Goal: Task Accomplishment & Management: Manage account settings

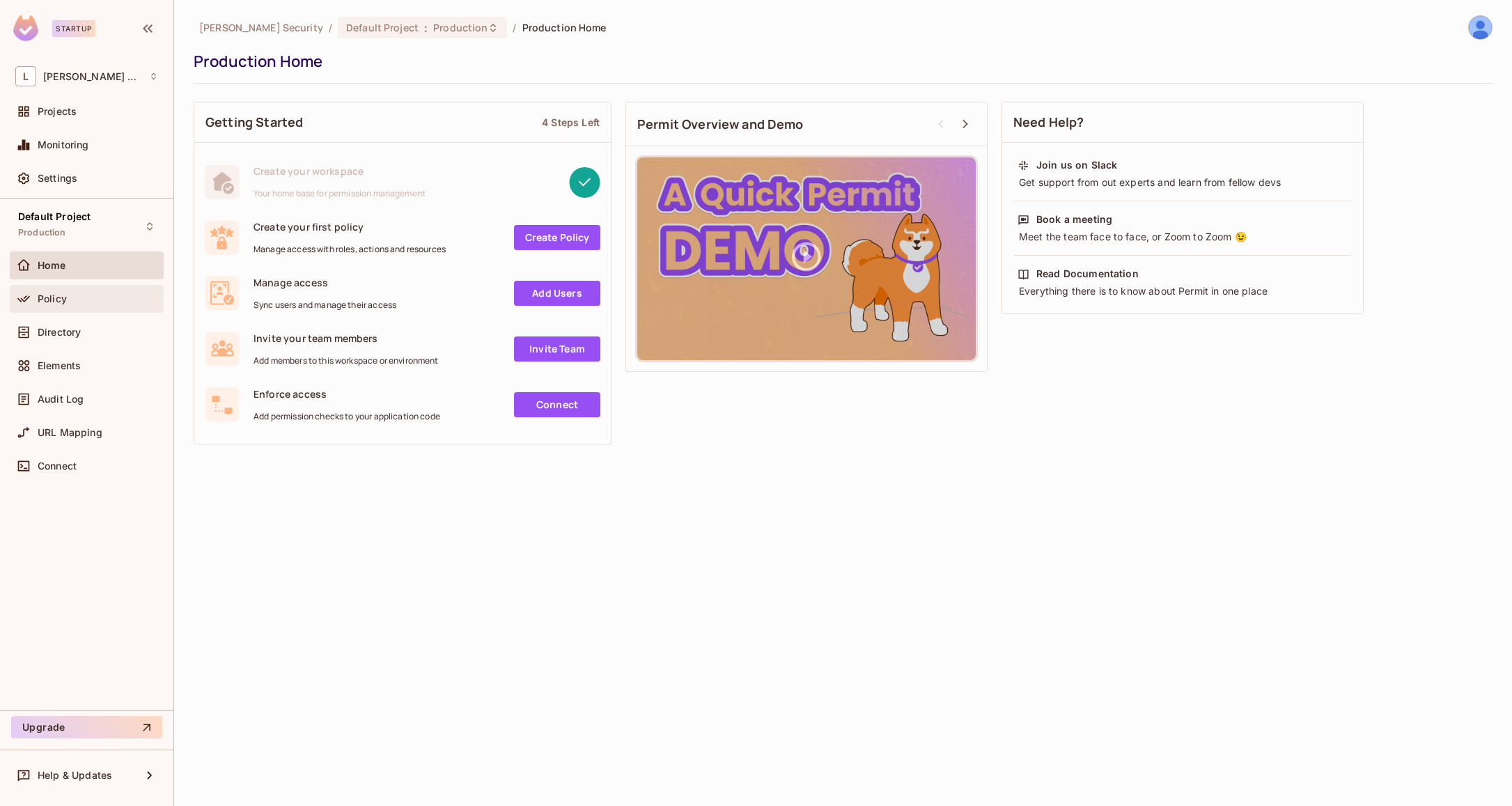
click at [97, 305] on div "Policy" at bounding box center [87, 298] width 143 height 17
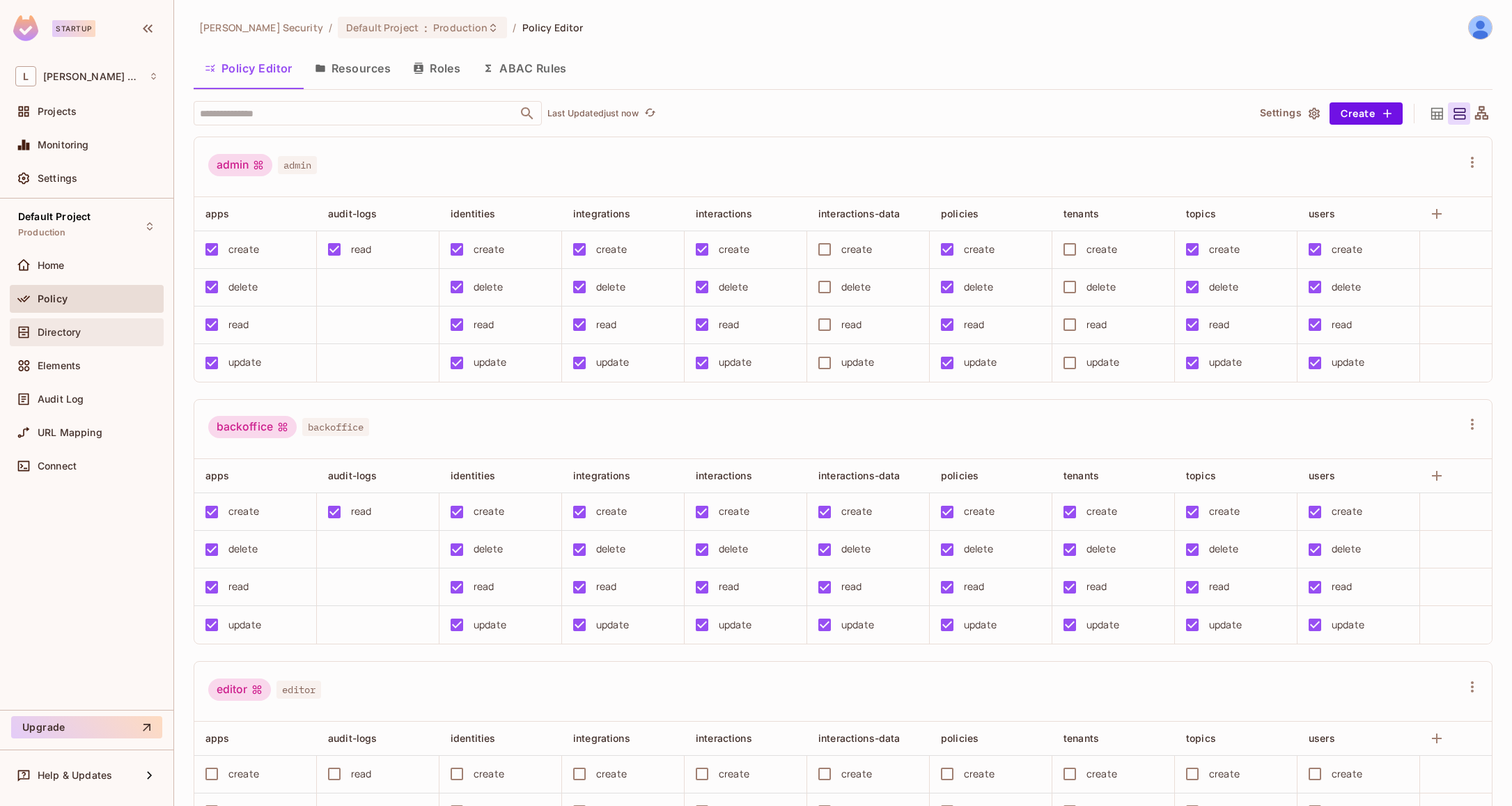
click at [100, 329] on div "Directory" at bounding box center [98, 332] width 121 height 11
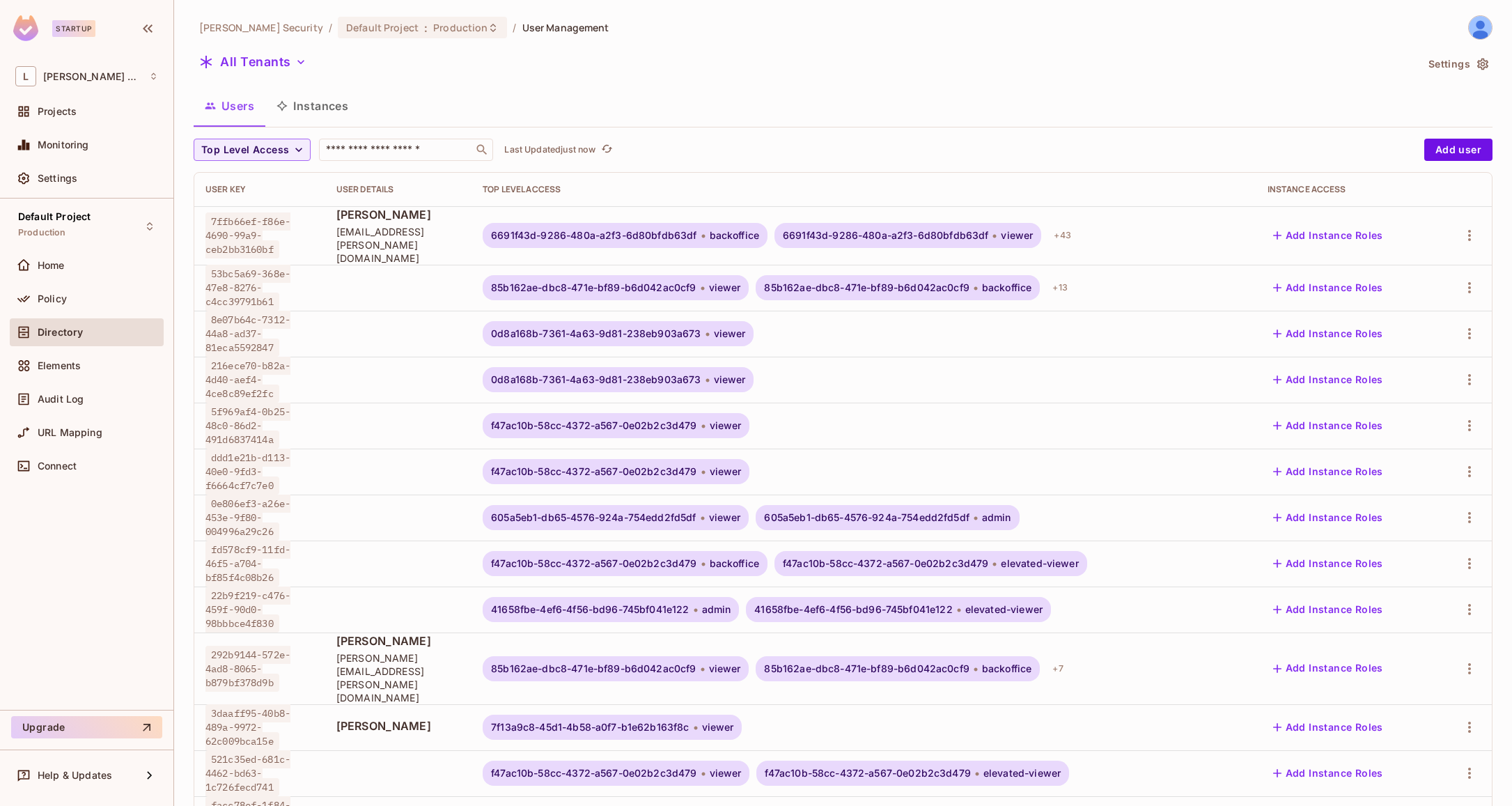
scroll to position [167, 0]
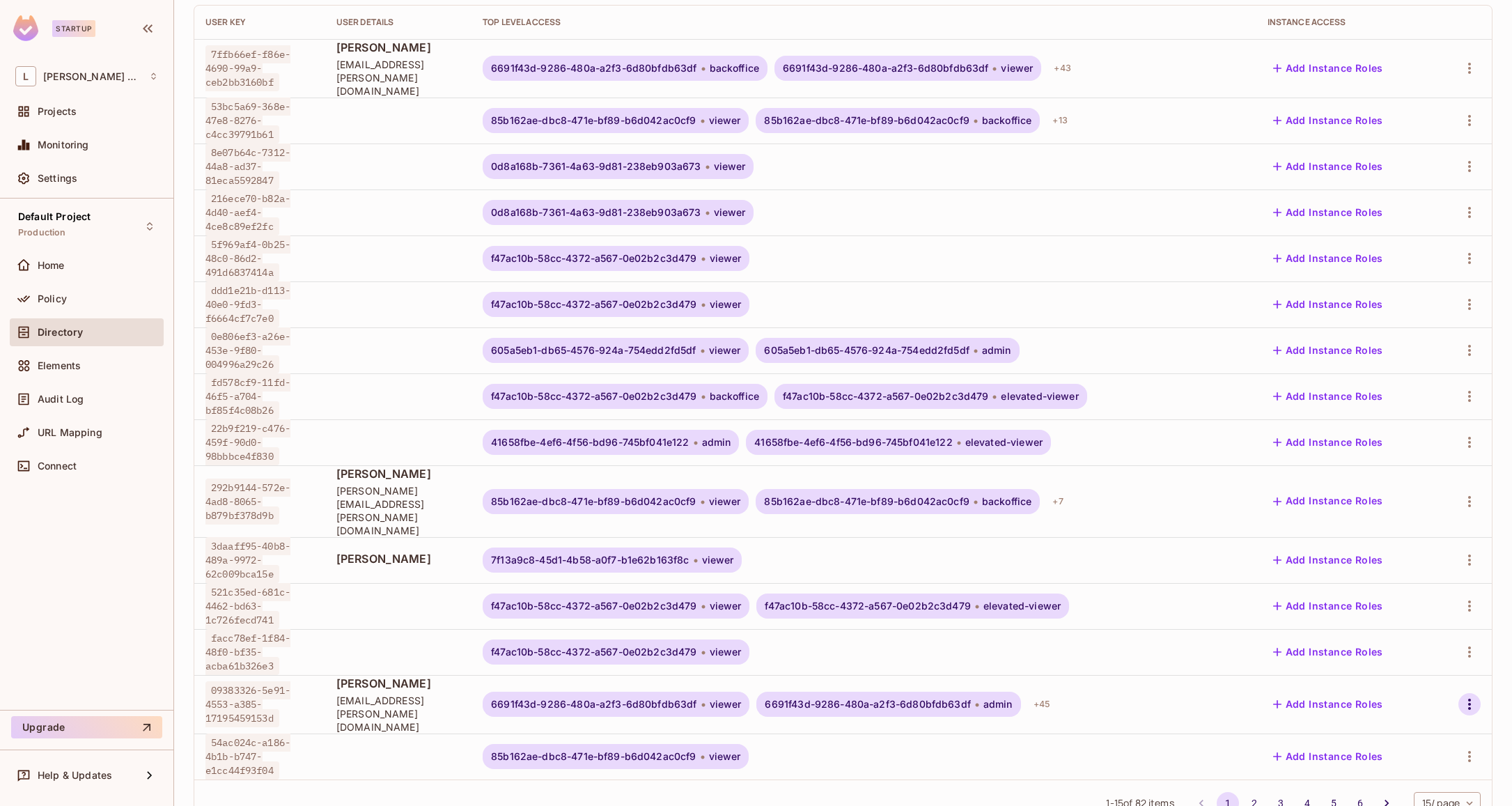
click at [1466, 696] on icon "button" at bounding box center [1469, 704] width 17 height 17
click at [1419, 681] on li "Edit" at bounding box center [1405, 681] width 129 height 31
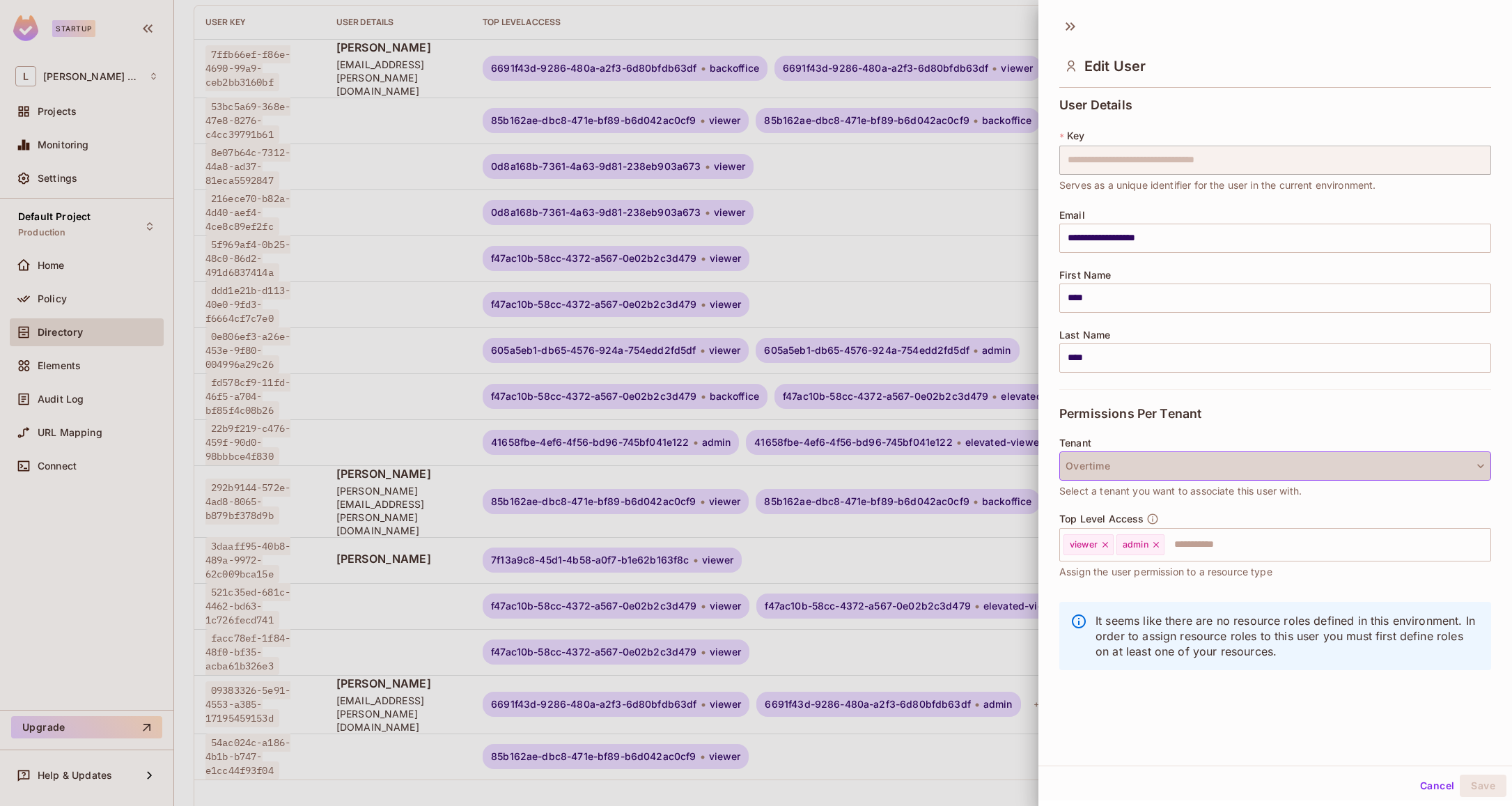
click at [1186, 473] on button "Overtime" at bounding box center [1275, 466] width 432 height 29
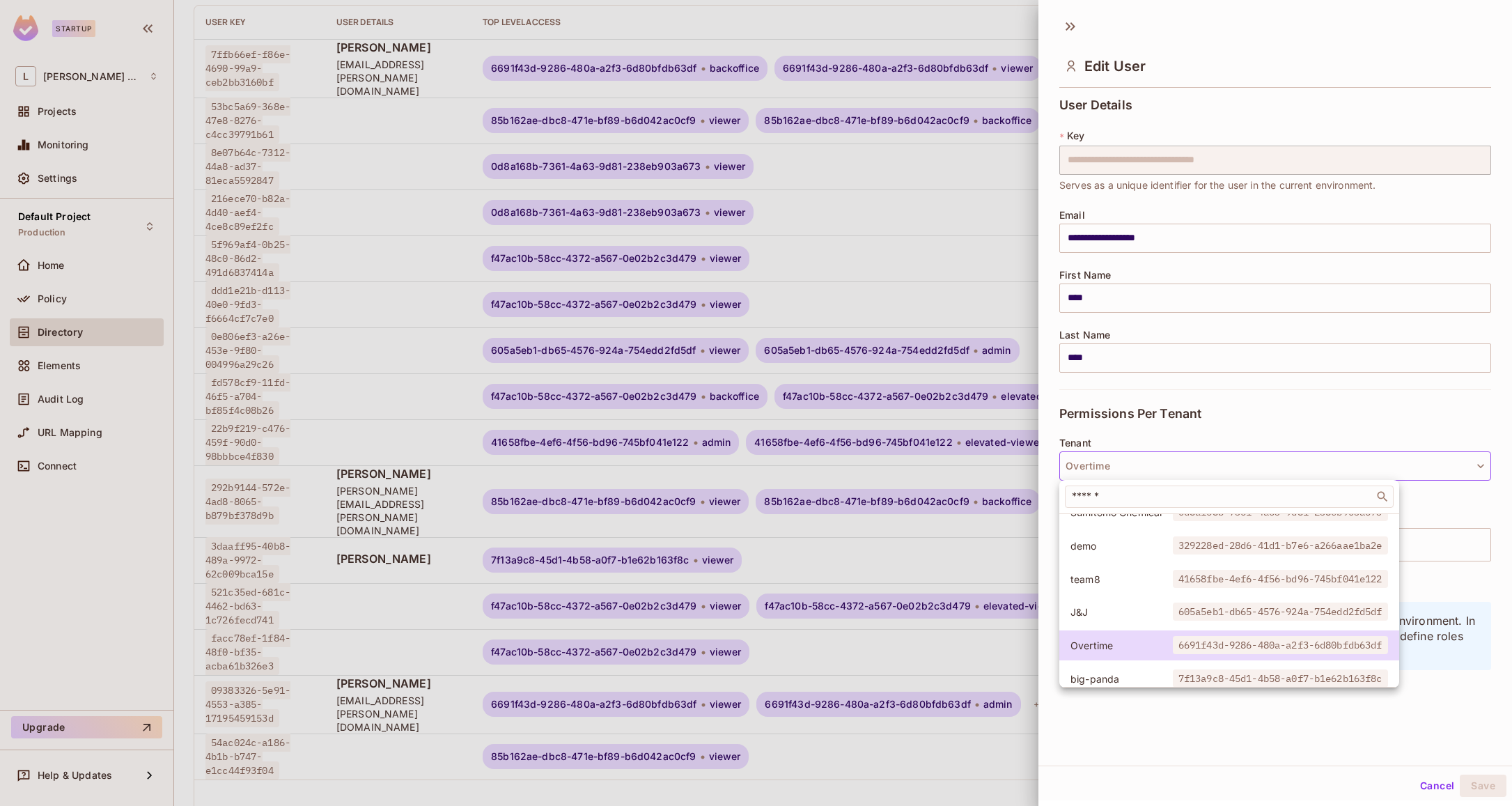
scroll to position [0, 0]
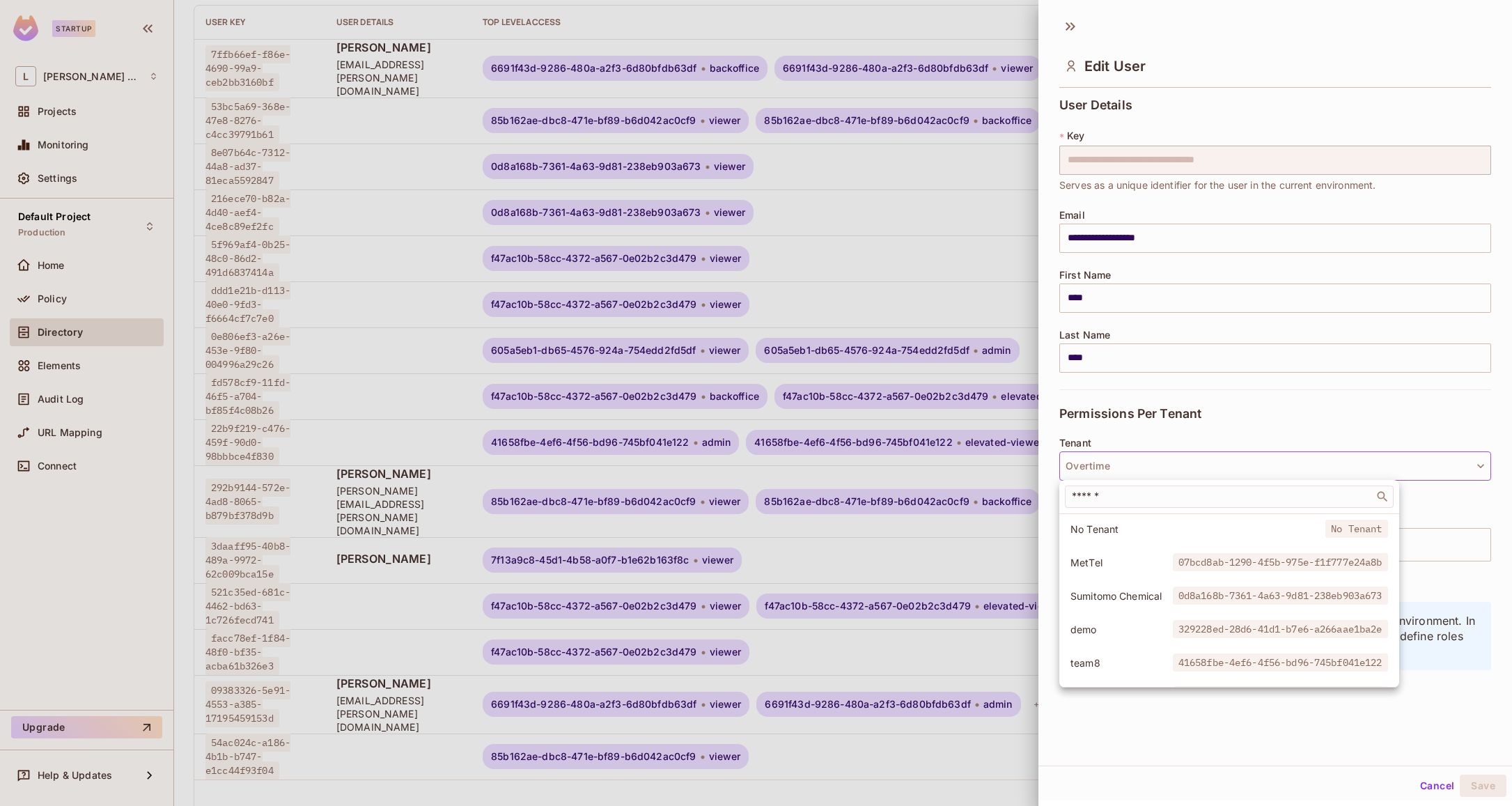
click at [909, 726] on div at bounding box center [756, 403] width 1512 height 806
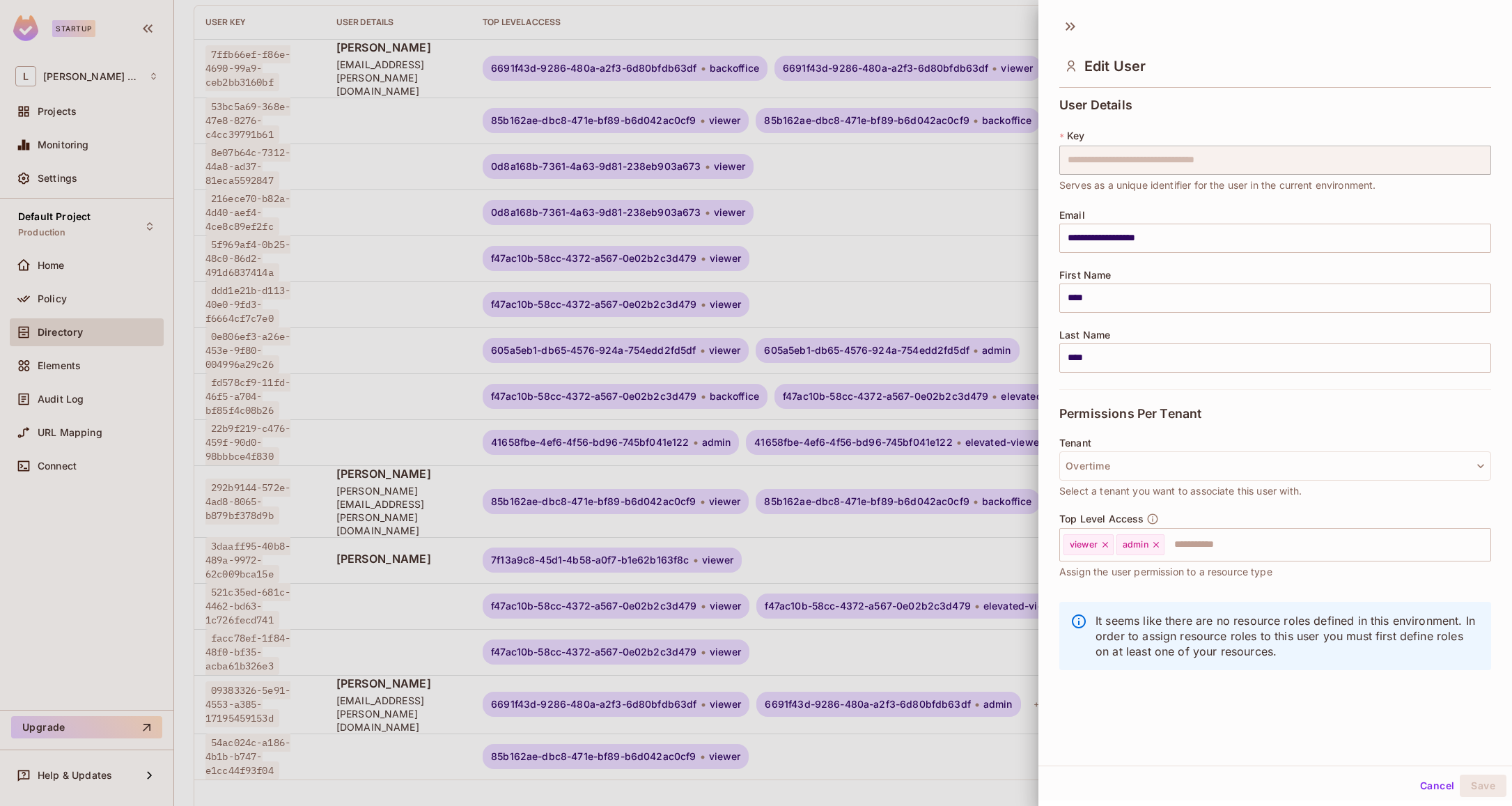
click at [268, 305] on div at bounding box center [756, 403] width 1512 height 806
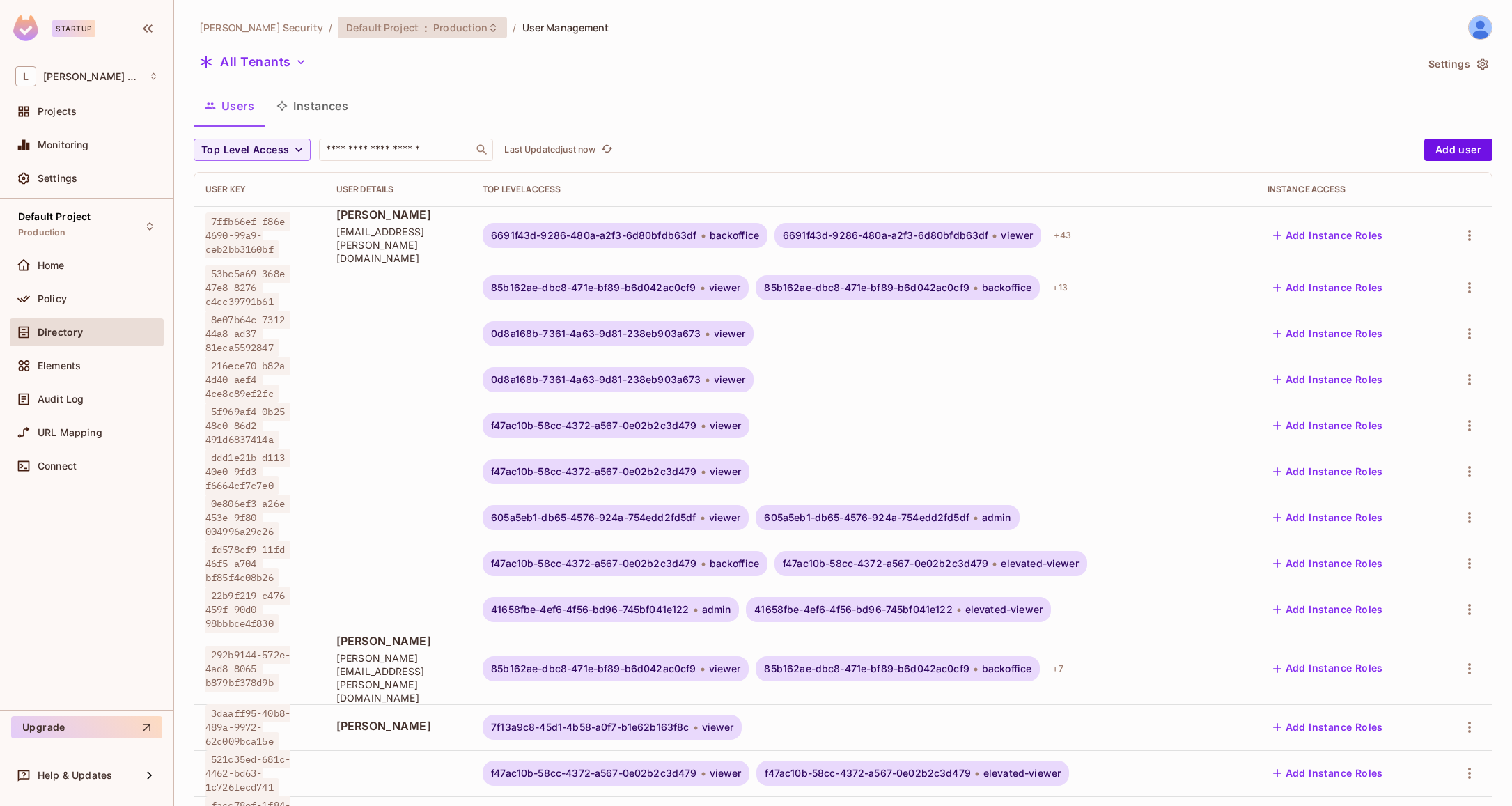
click at [488, 29] on icon at bounding box center [494, 28] width 11 height 11
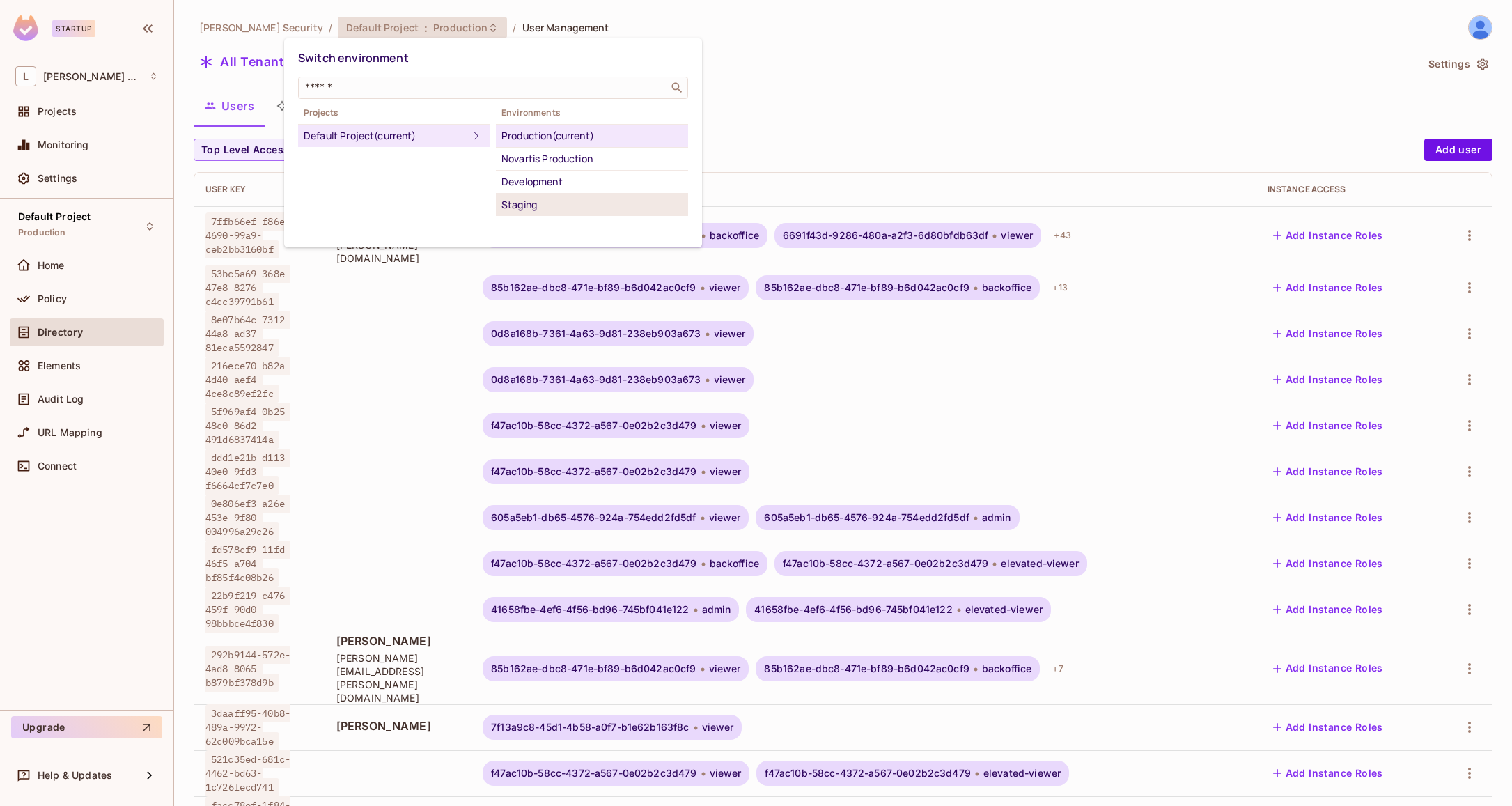
click at [525, 201] on div "Staging" at bounding box center [592, 204] width 181 height 17
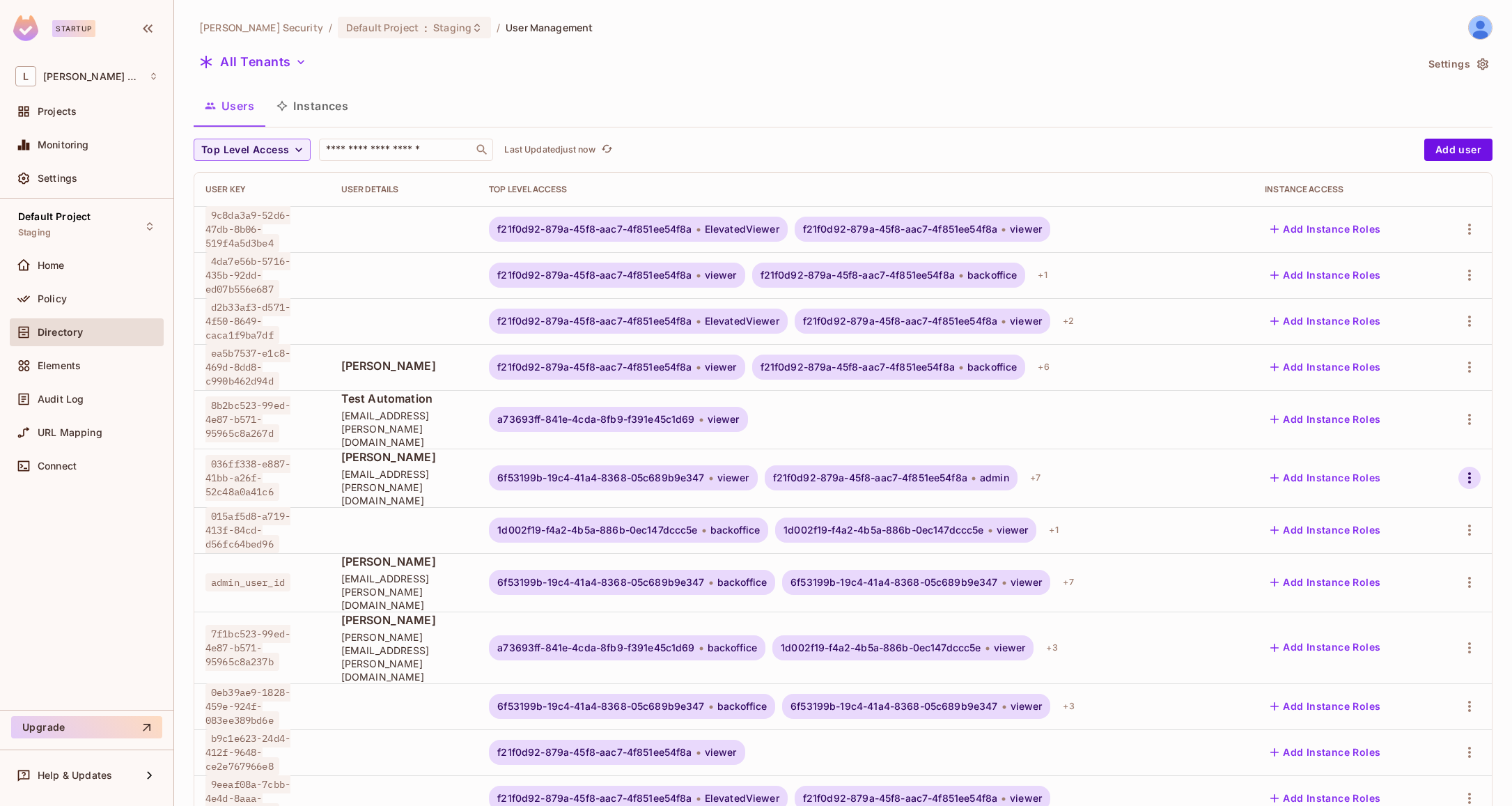
click at [1469, 469] on icon "button" at bounding box center [1469, 477] width 17 height 17
click at [1388, 493] on div "Edit" at bounding box center [1389, 490] width 18 height 14
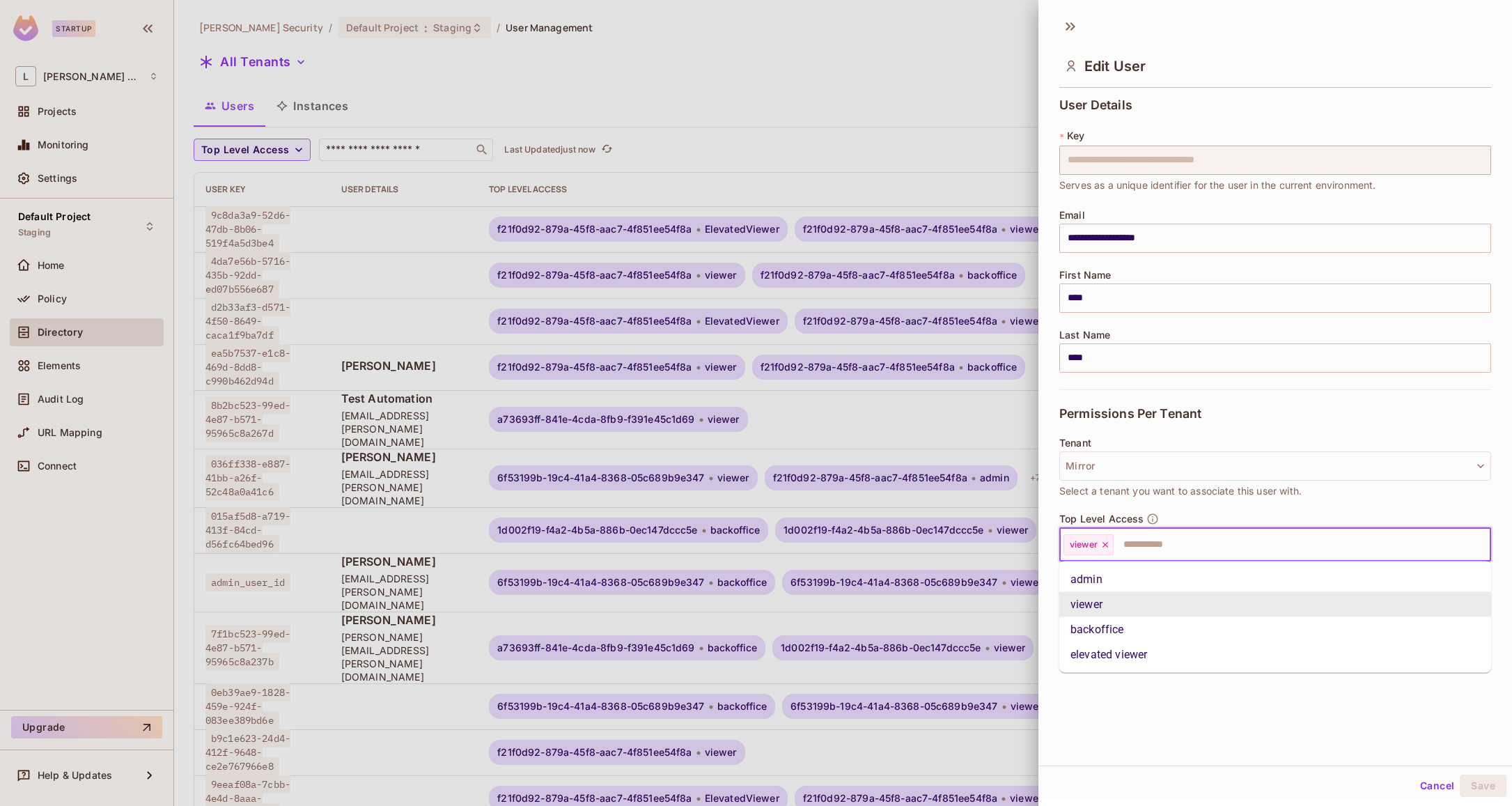
click at [1211, 550] on input "text" at bounding box center [1289, 544] width 349 height 28
click at [1174, 583] on li "admin" at bounding box center [1275, 579] width 432 height 25
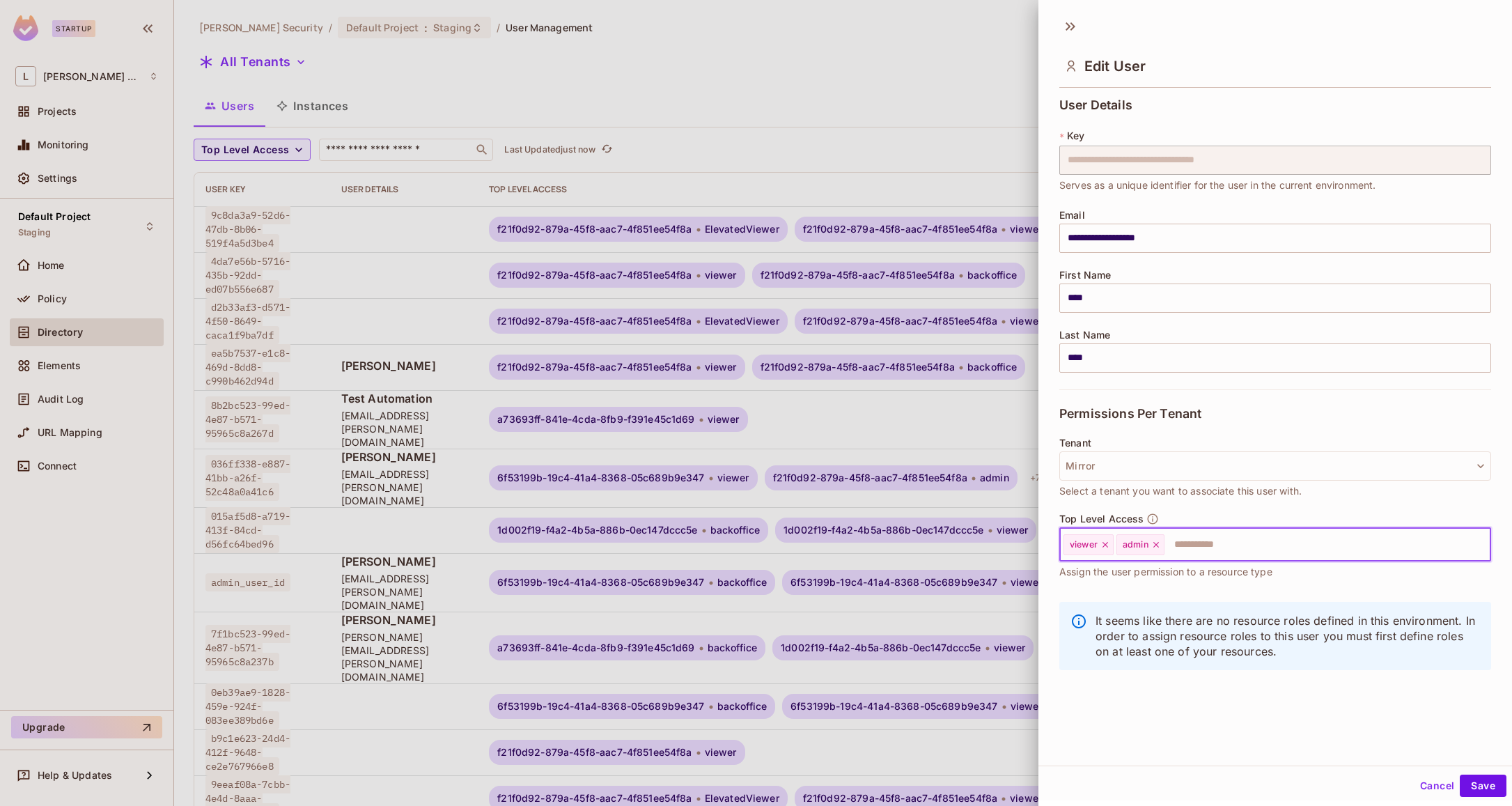
click at [1212, 547] on input "text" at bounding box center [1315, 544] width 298 height 28
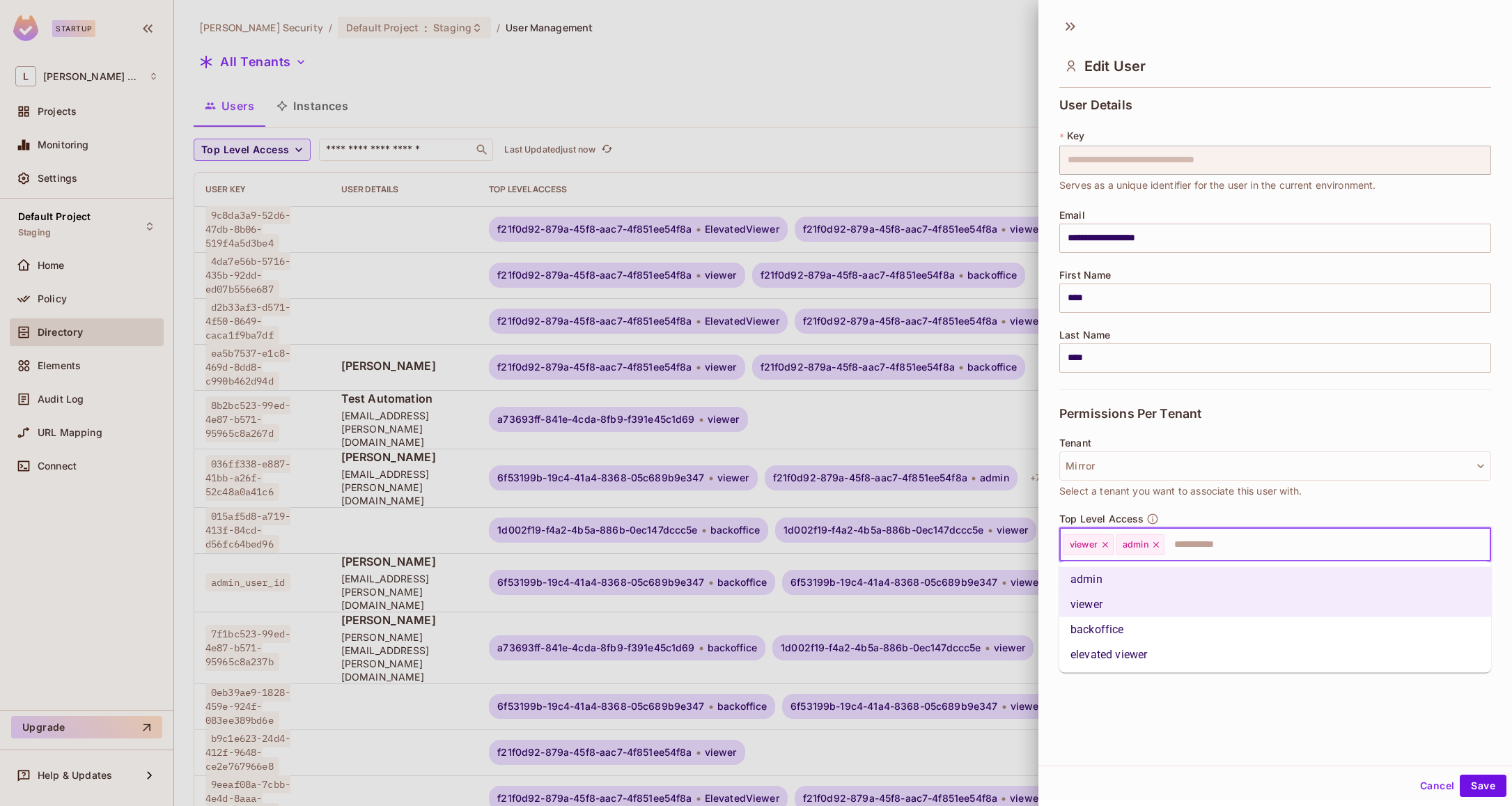
click at [1168, 634] on li "backoffice" at bounding box center [1275, 629] width 432 height 25
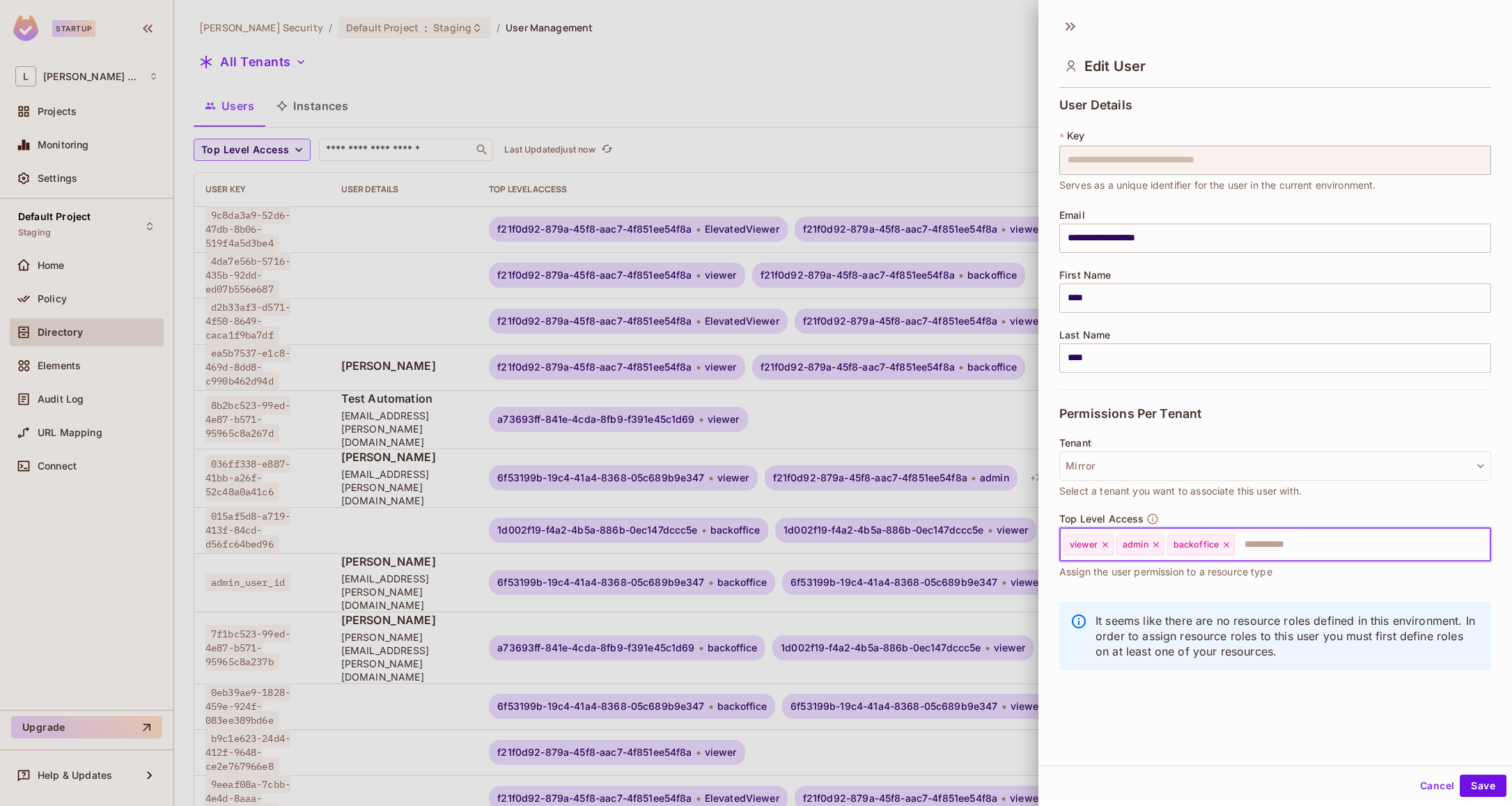
click at [1277, 550] on input "text" at bounding box center [1350, 544] width 227 height 28
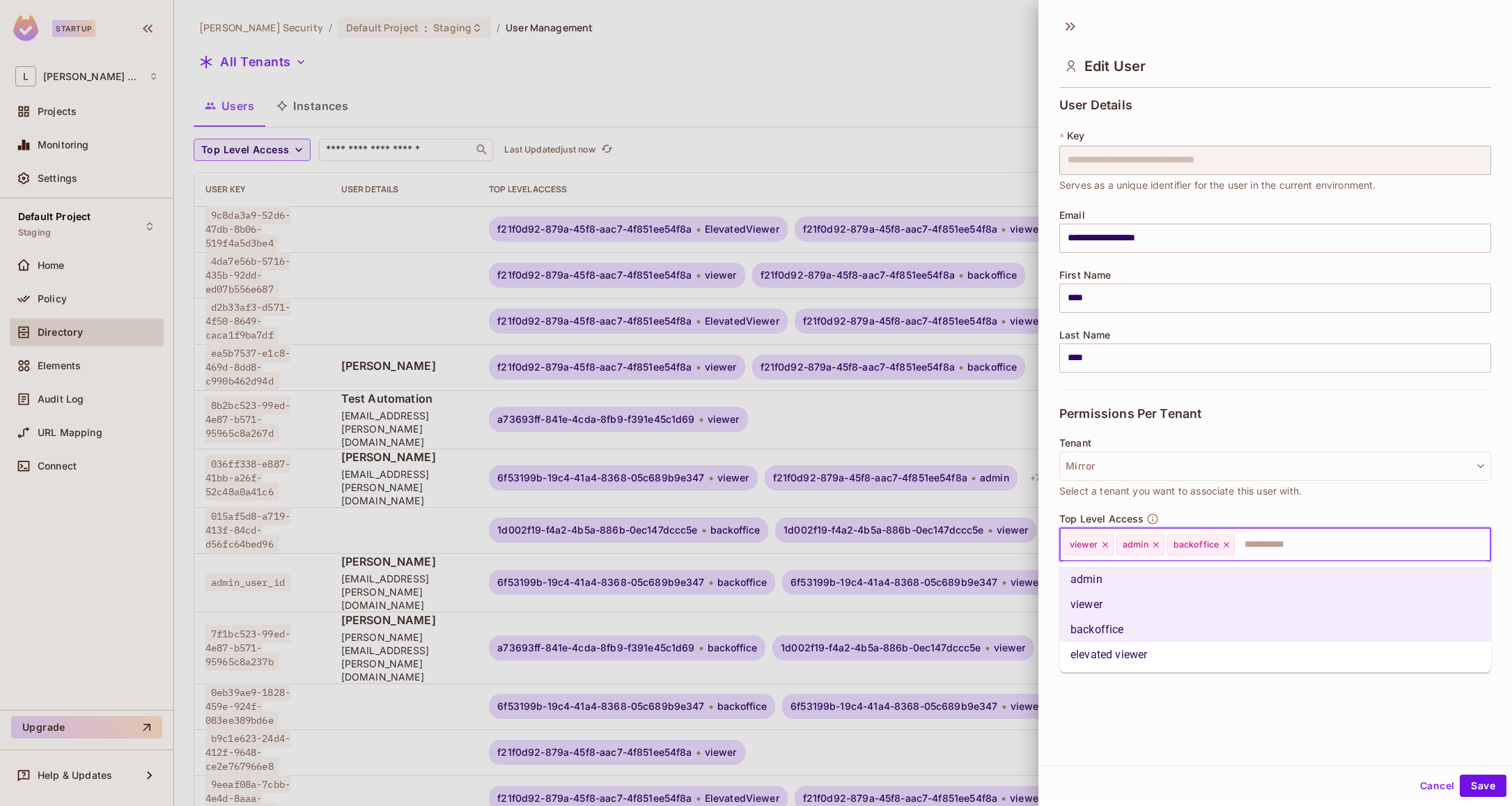
click at [1191, 644] on li "elevated viewer" at bounding box center [1275, 654] width 432 height 25
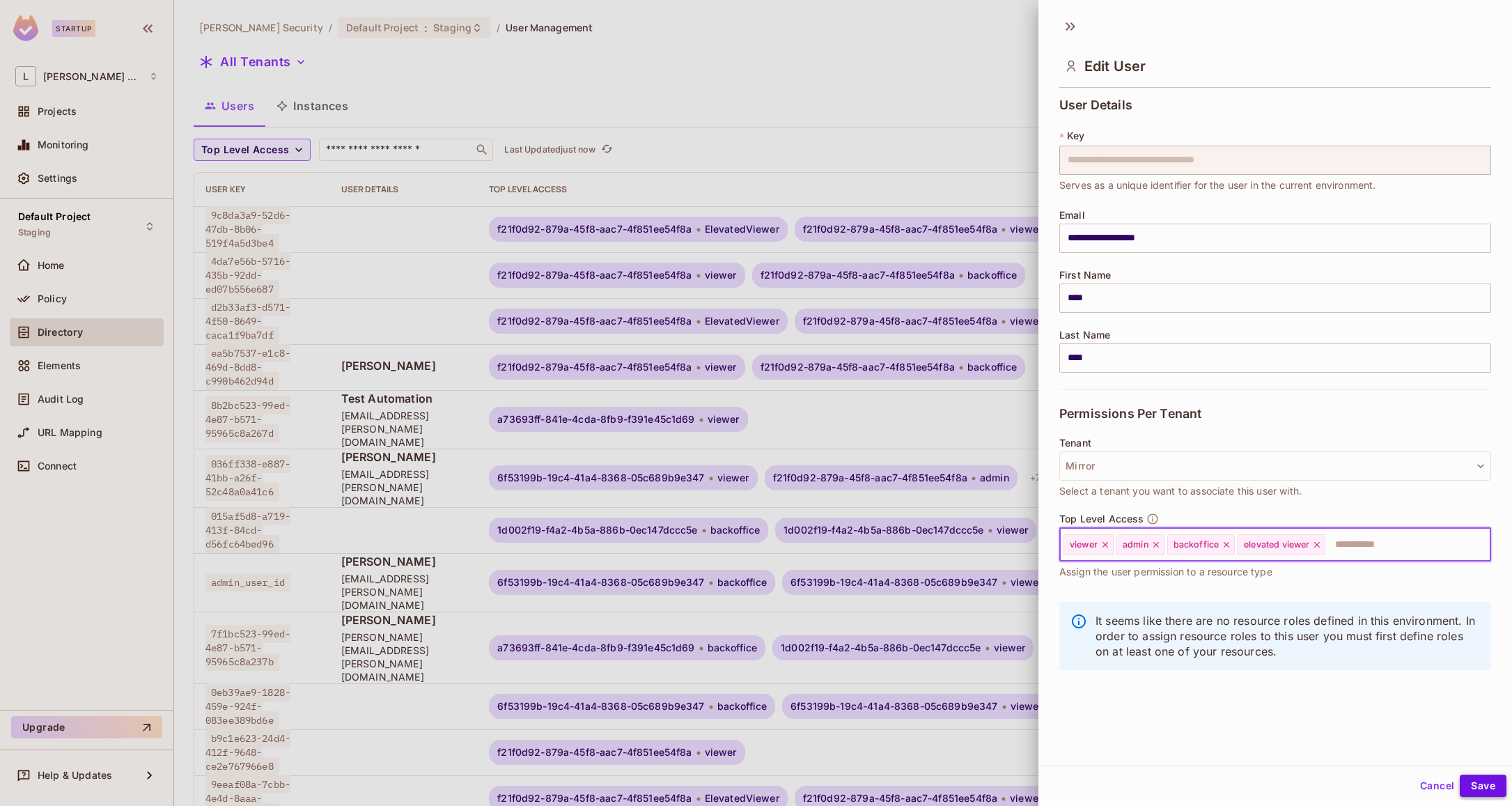
click at [1485, 787] on button "Save" at bounding box center [1483, 786] width 47 height 23
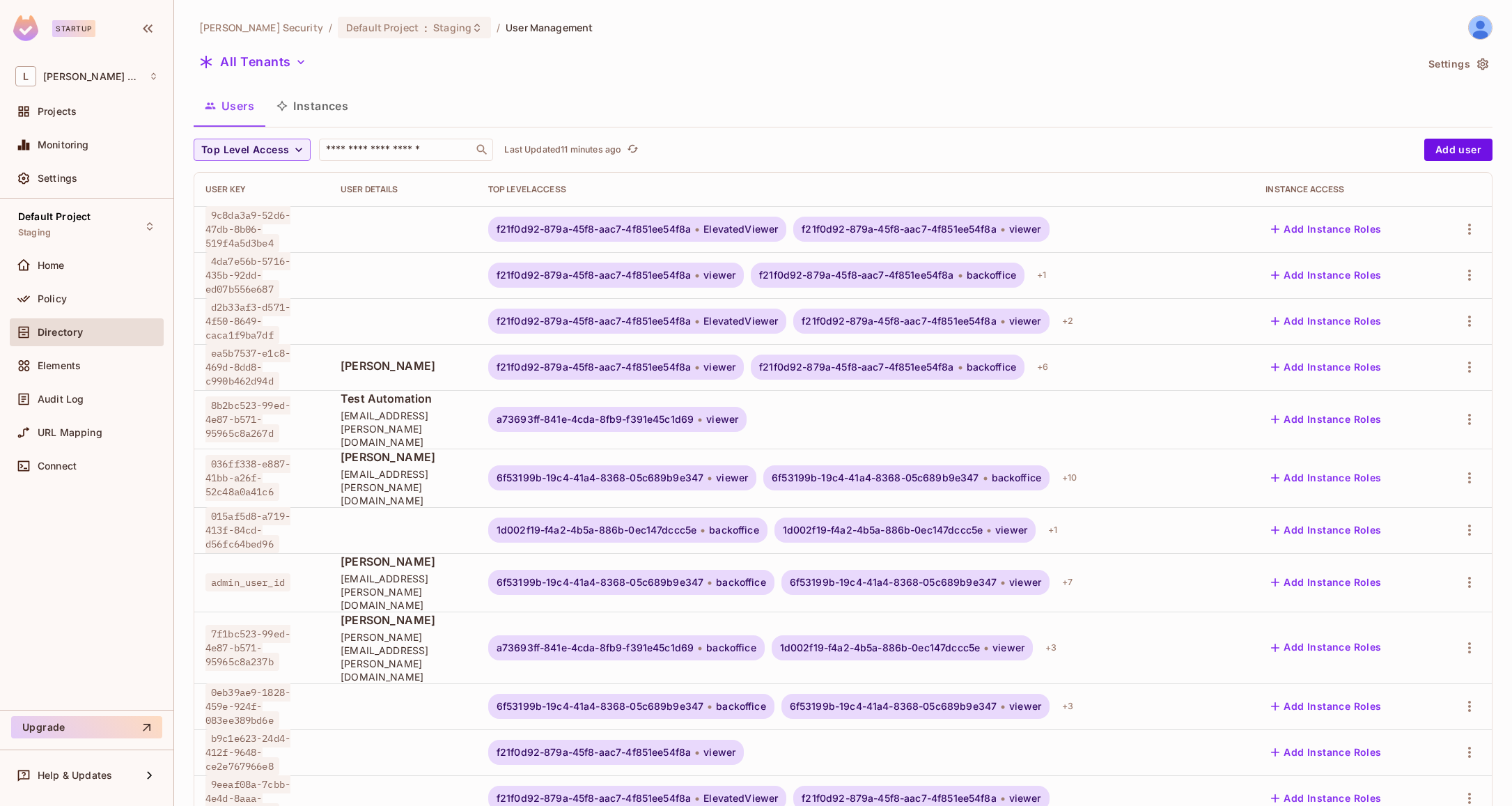
click at [75, 339] on div "Directory" at bounding box center [87, 332] width 143 height 17
click at [466, 372] on span "[PERSON_NAME]" at bounding box center [404, 365] width 125 height 15
click at [1461, 368] on icon "button" at bounding box center [1469, 366] width 17 height 17
click at [1419, 391] on li "Edit" at bounding box center [1405, 399] width 129 height 31
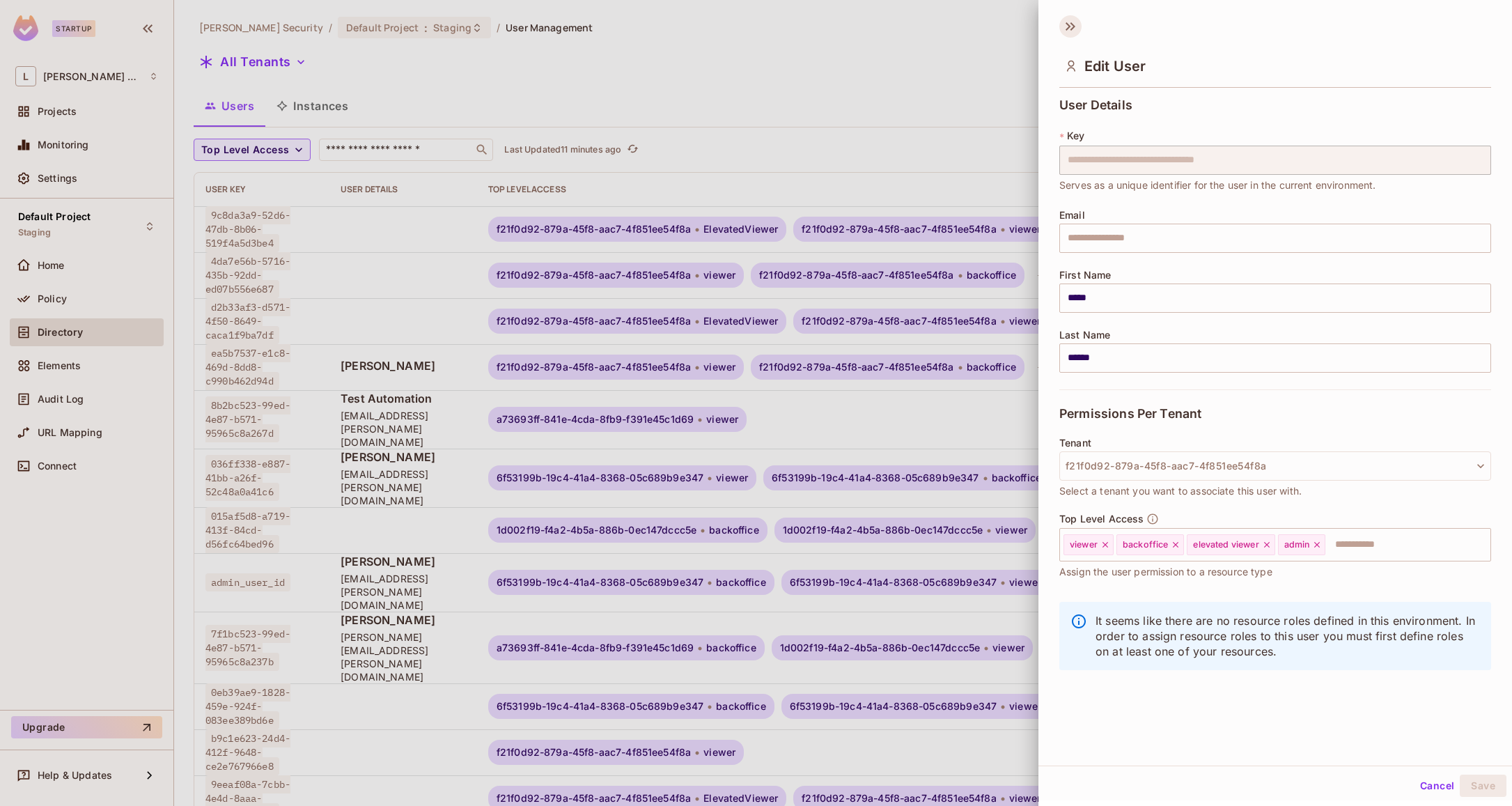
click at [1073, 33] on icon at bounding box center [1071, 27] width 23 height 23
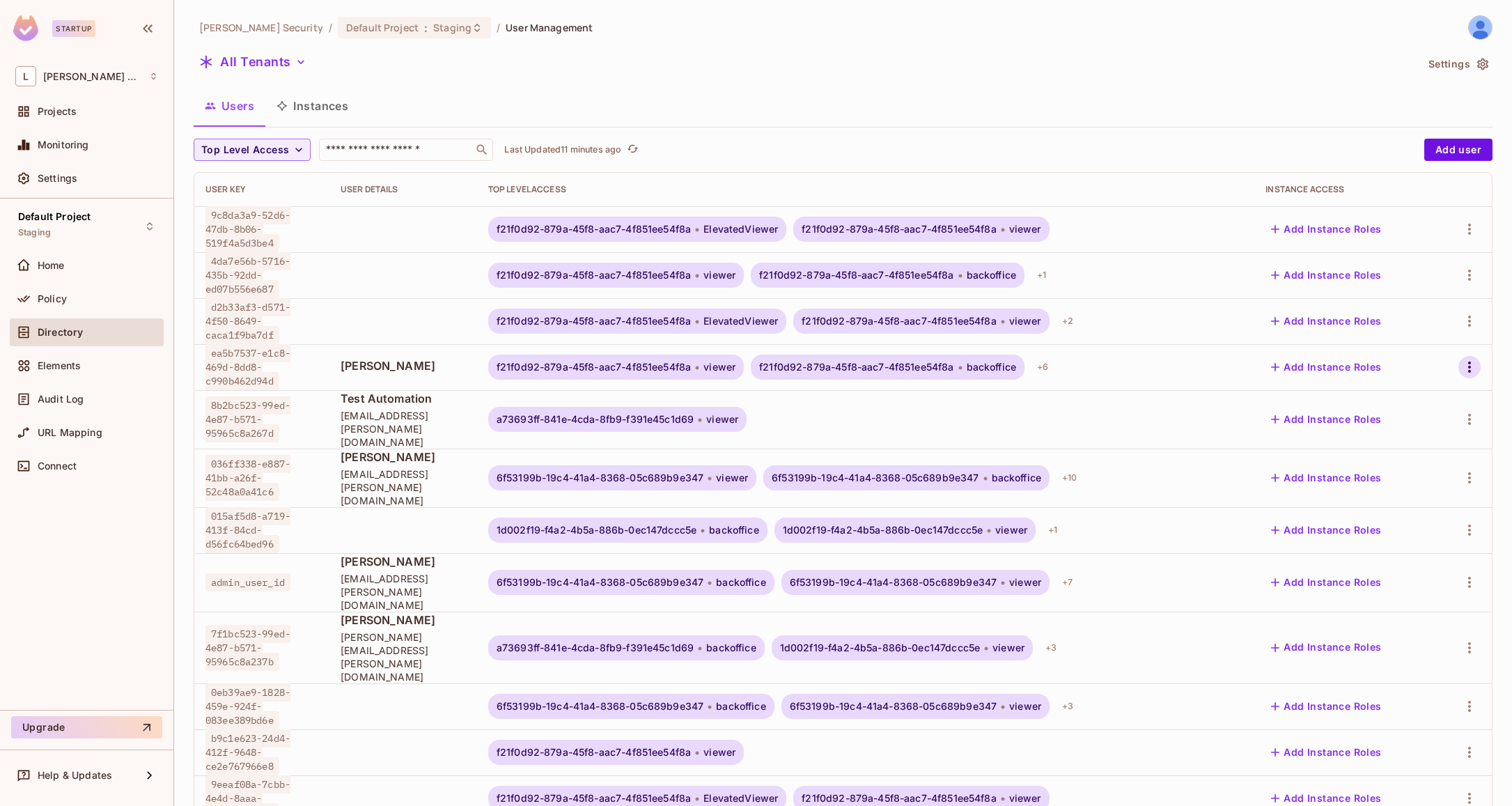
click at [1470, 375] on icon "button" at bounding box center [1469, 366] width 17 height 17
click at [1407, 396] on li "Edit" at bounding box center [1405, 399] width 129 height 31
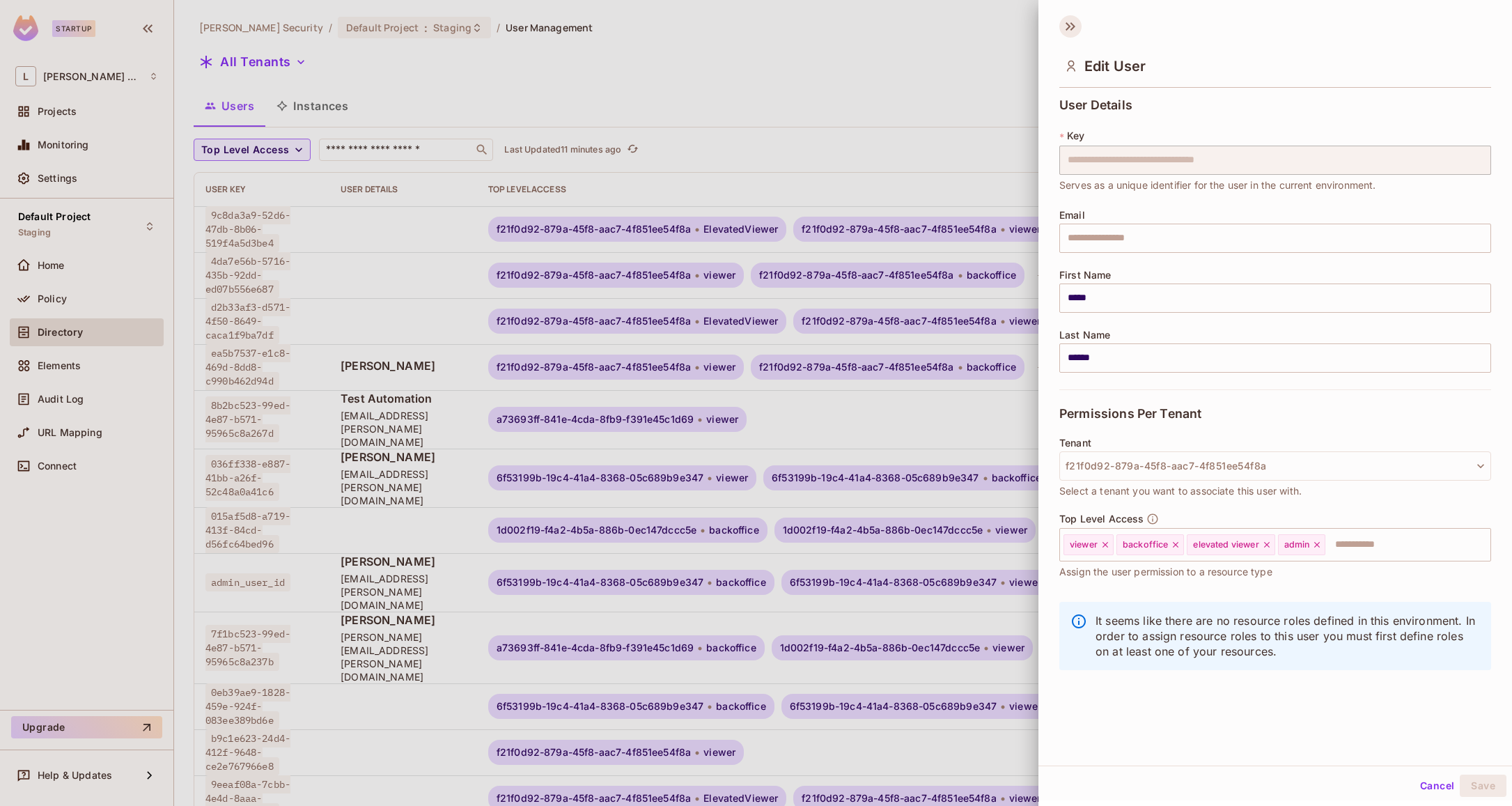
click at [1067, 27] on icon at bounding box center [1071, 27] width 23 height 23
